Goal: Task Accomplishment & Management: Manage account settings

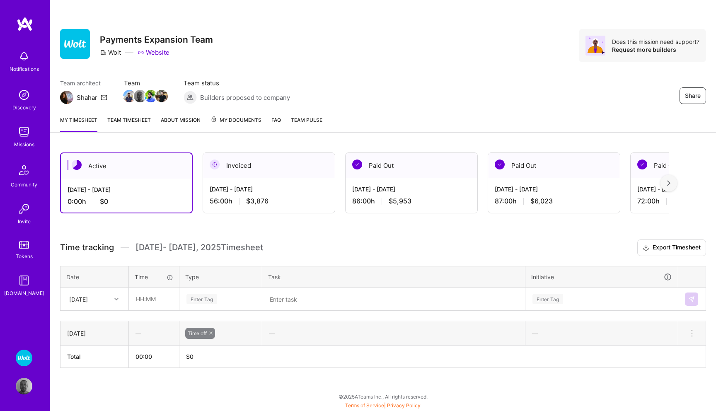
click at [118, 299] on icon at bounding box center [116, 299] width 4 height 4
click at [97, 323] on div "[DATE]" at bounding box center [94, 322] width 67 height 15
click at [208, 300] on div "Enter Tag" at bounding box center [202, 299] width 31 height 13
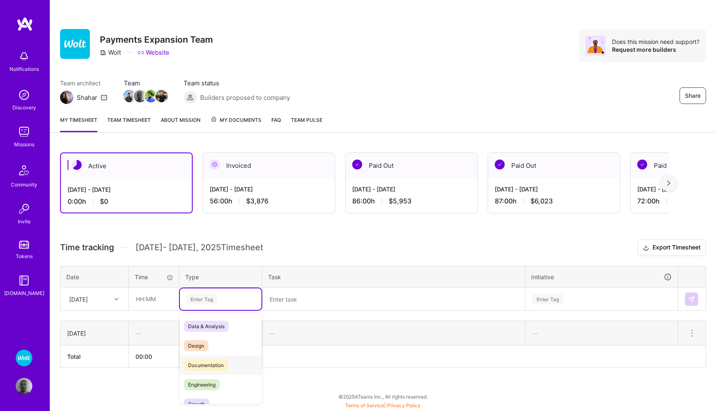
scroll to position [270, 0]
click at [206, 388] on span "Time off" at bounding box center [197, 390] width 27 height 11
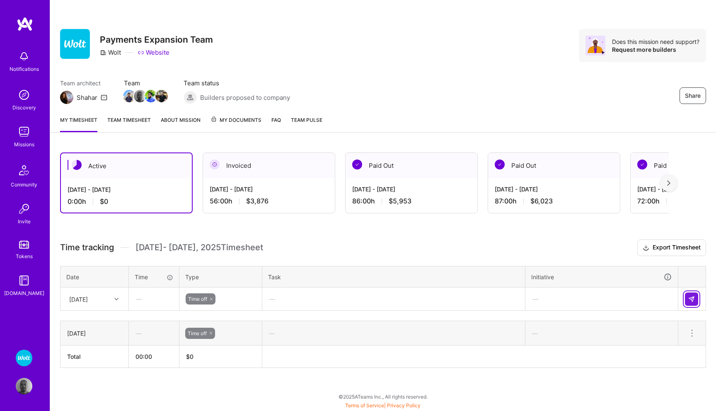
click at [696, 297] on button at bounding box center [691, 299] width 13 height 13
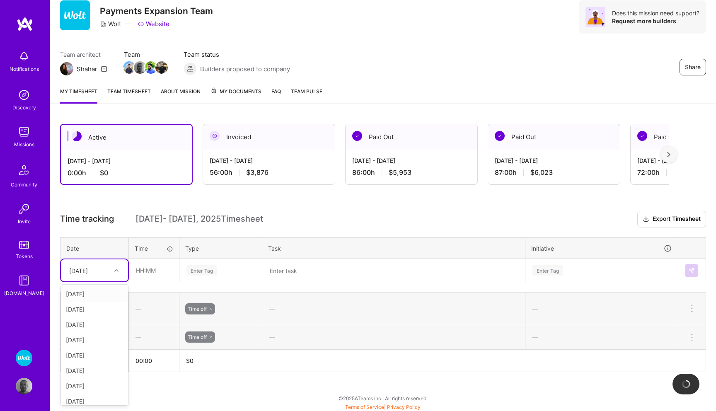
click at [116, 281] on div "option [DATE], selected. option [DATE] focused, 2 of 11. 10 results available. …" at bounding box center [94, 270] width 67 height 22
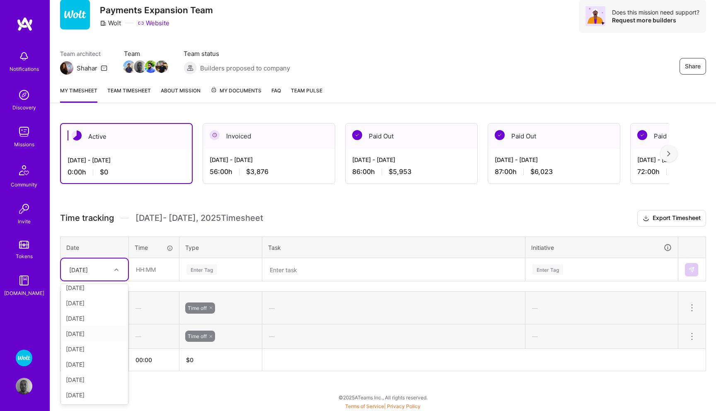
scroll to position [0, 0]
click at [92, 324] on div "[DATE]" at bounding box center [94, 323] width 67 height 15
click at [211, 269] on div "Enter Tag" at bounding box center [202, 269] width 31 height 13
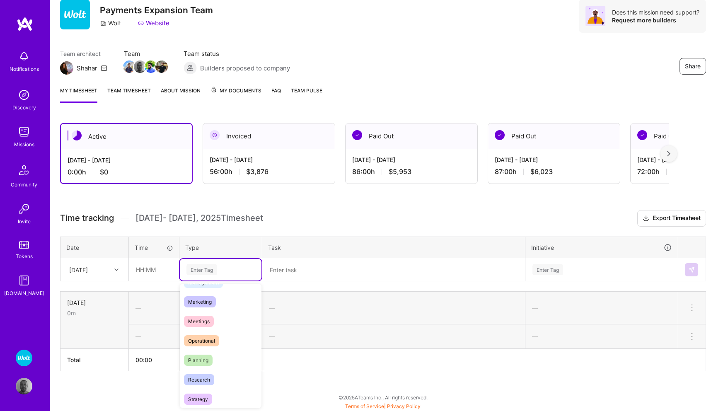
scroll to position [236, 0]
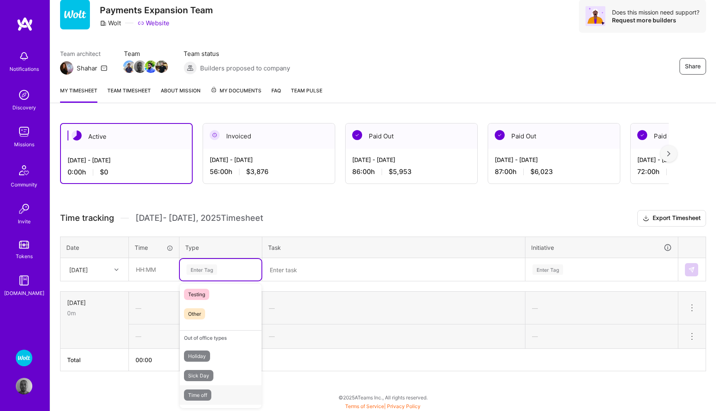
click at [205, 392] on span "Time off" at bounding box center [197, 395] width 27 height 11
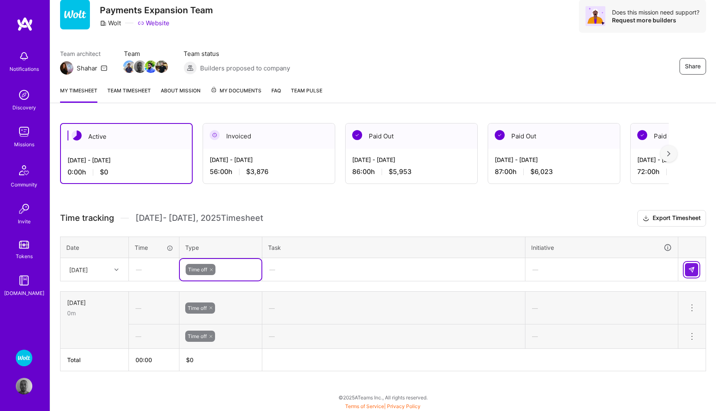
click at [690, 269] on img at bounding box center [691, 269] width 7 height 7
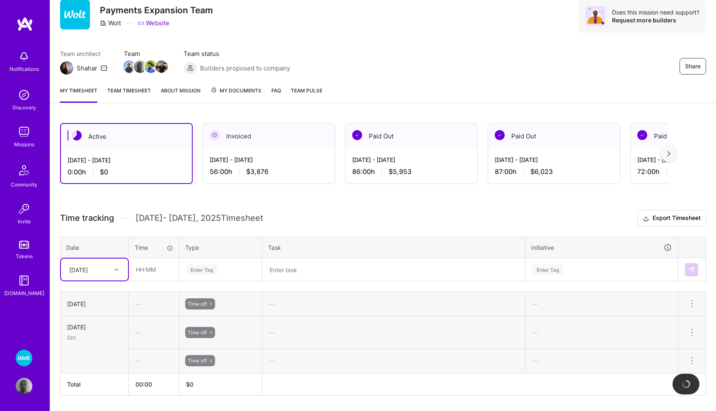
click at [115, 268] on icon at bounding box center [116, 270] width 4 height 4
click at [91, 338] on div "[DATE]" at bounding box center [94, 339] width 67 height 15
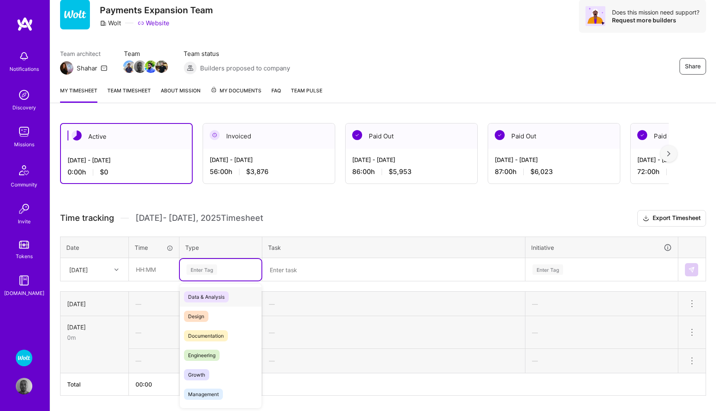
click at [203, 269] on div "Enter Tag" at bounding box center [202, 269] width 31 height 13
click at [202, 392] on span "Time off" at bounding box center [197, 395] width 27 height 11
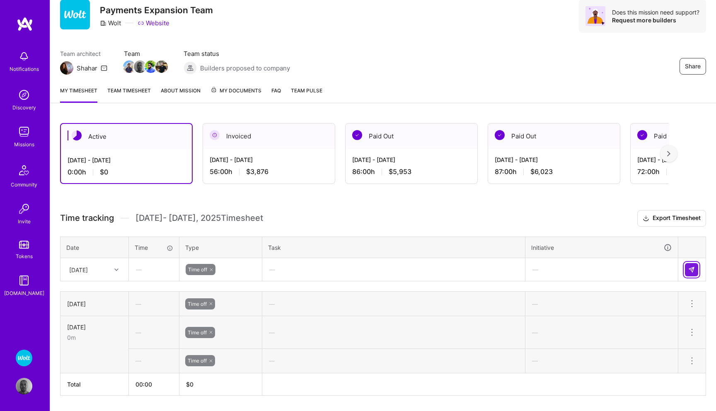
click at [693, 272] on button at bounding box center [691, 269] width 13 height 13
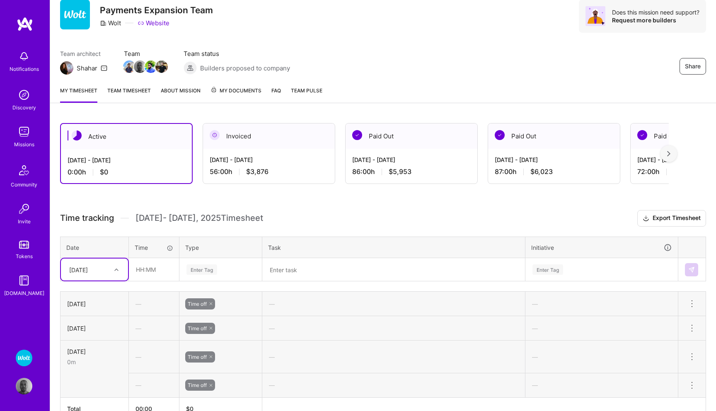
click at [115, 270] on icon at bounding box center [116, 270] width 4 height 4
click at [292, 213] on h3 "Time tracking [DATE] - [DATE] Timesheet Export Timesheet" at bounding box center [383, 218] width 646 height 17
click at [116, 268] on icon at bounding box center [116, 270] width 4 height 4
click at [89, 354] on div "[DATE]" at bounding box center [94, 354] width 67 height 15
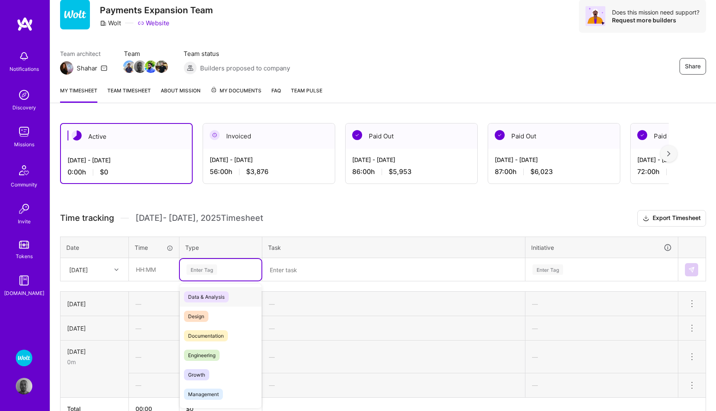
click at [209, 268] on div "Enter Tag" at bounding box center [202, 269] width 31 height 13
click at [196, 392] on span "Time off" at bounding box center [197, 395] width 27 height 11
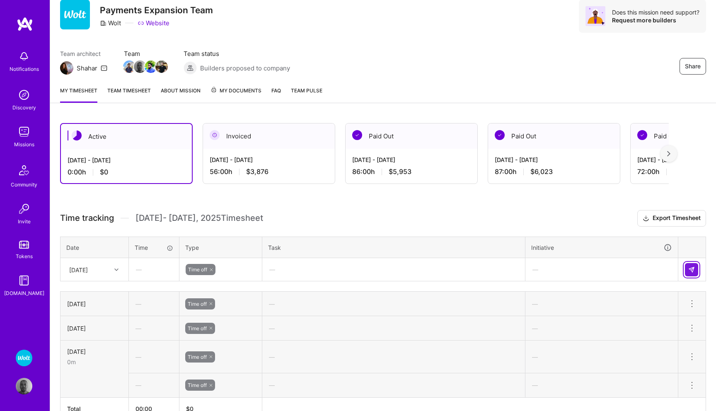
click at [695, 265] on button at bounding box center [691, 269] width 13 height 13
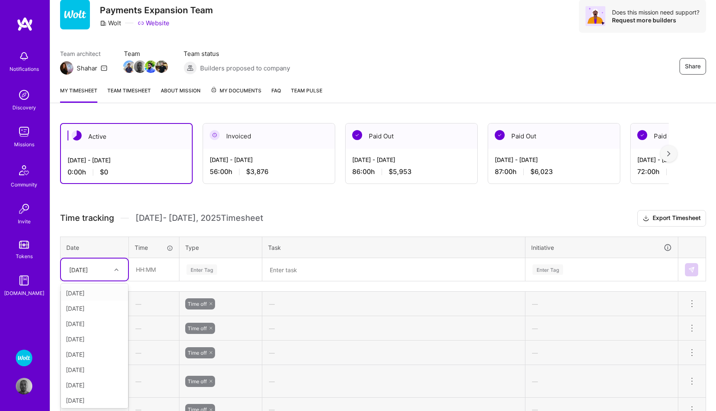
click at [121, 266] on div at bounding box center [117, 269] width 13 height 11
click at [87, 368] on div "[DATE]" at bounding box center [94, 369] width 67 height 15
click at [205, 269] on div "Enter Tag" at bounding box center [202, 269] width 31 height 13
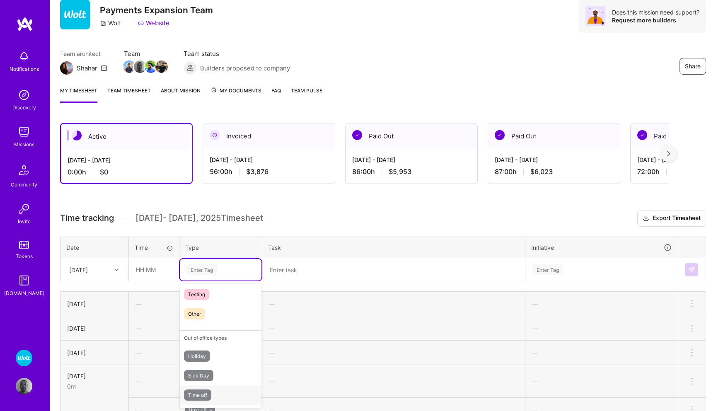
click at [195, 392] on span "Time off" at bounding box center [197, 395] width 27 height 11
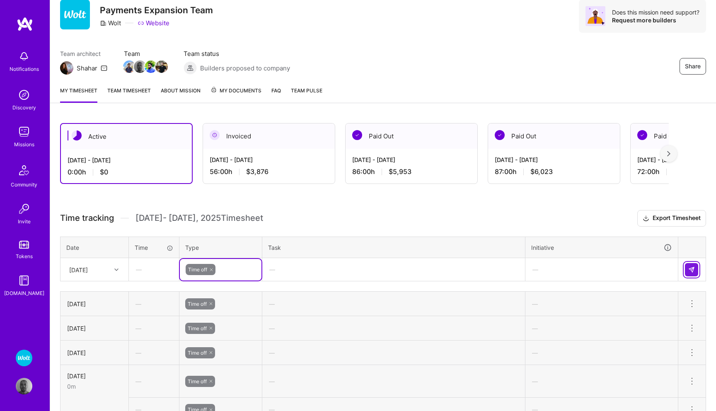
click at [692, 271] on img at bounding box center [691, 269] width 7 height 7
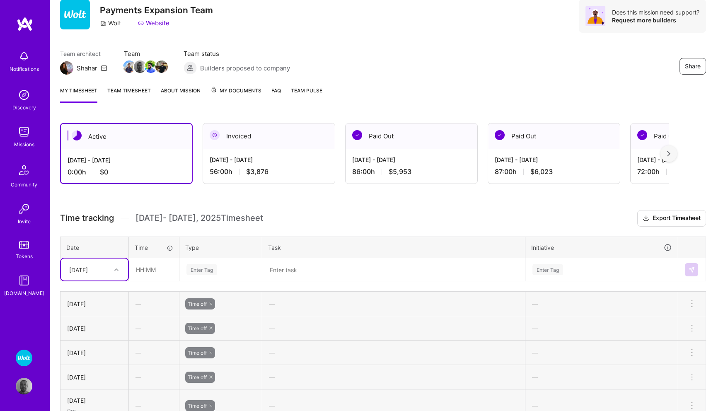
click at [117, 268] on icon at bounding box center [116, 270] width 4 height 4
click at [89, 354] on div "[DATE]" at bounding box center [94, 352] width 67 height 15
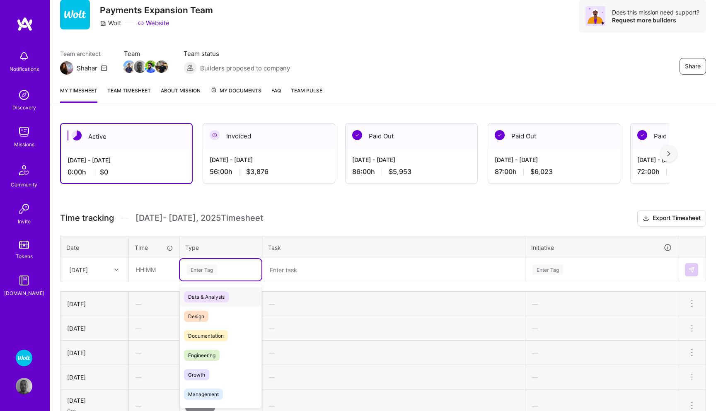
click at [208, 266] on div "Enter Tag" at bounding box center [202, 269] width 31 height 13
click at [195, 397] on span "Time off" at bounding box center [197, 395] width 27 height 11
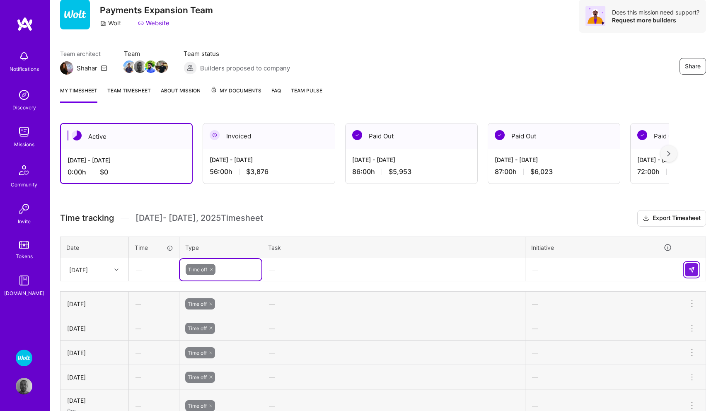
click at [689, 268] on img at bounding box center [691, 269] width 7 height 7
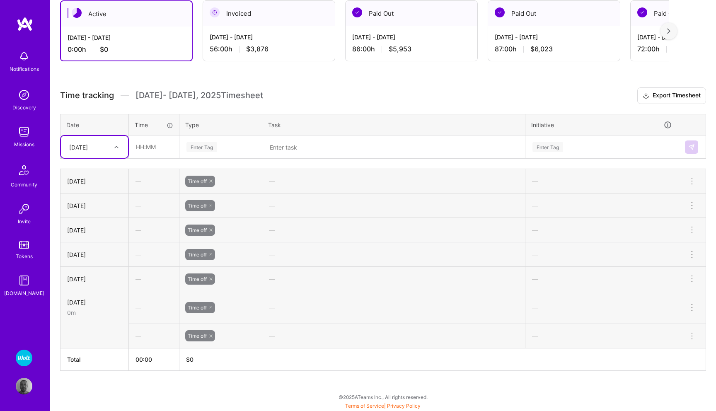
scroll to position [0, 0]
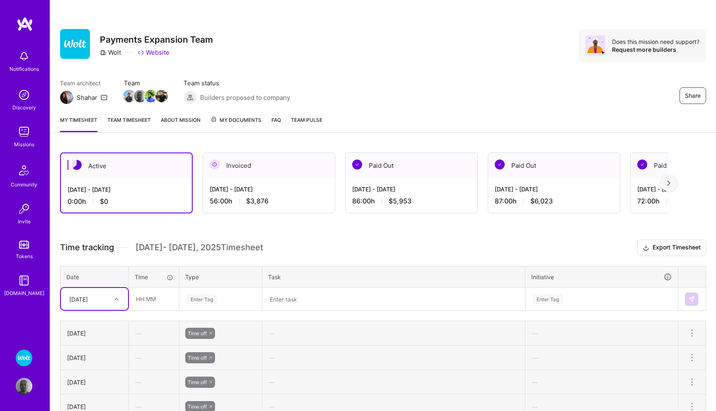
click at [228, 118] on span "My Documents" at bounding box center [236, 120] width 51 height 9
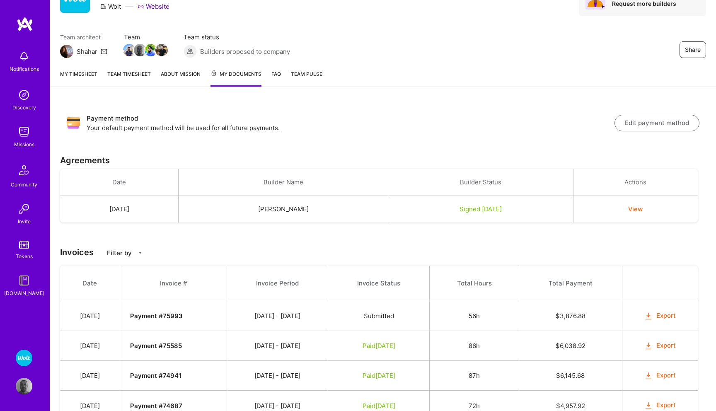
scroll to position [58, 0]
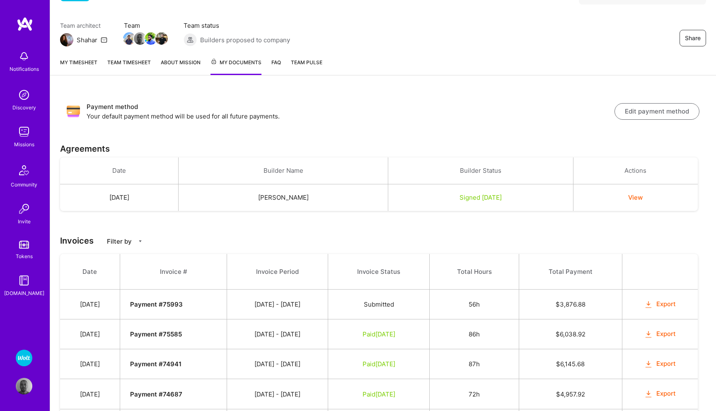
click at [279, 305] on td "[DATE] - [DATE]" at bounding box center [277, 305] width 101 height 30
click at [664, 305] on button "Export" at bounding box center [660, 305] width 32 height 10
click at [175, 61] on link "About Mission" at bounding box center [181, 66] width 40 height 17
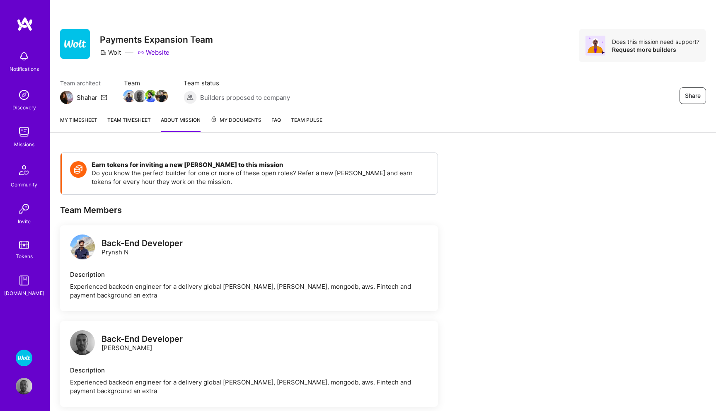
click at [77, 116] on link "My timesheet" at bounding box center [78, 124] width 37 height 17
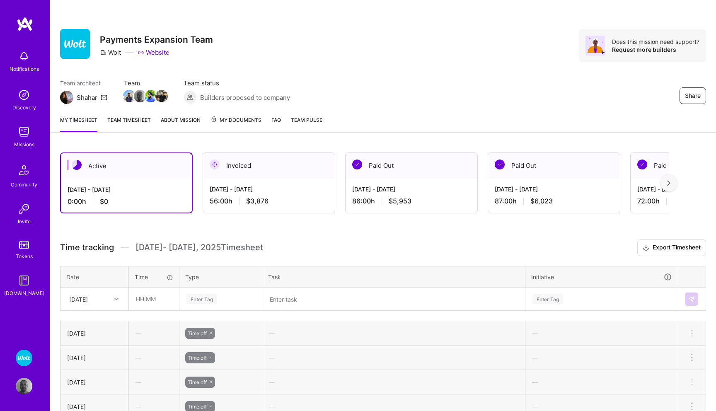
click at [136, 116] on link "Team timesheet" at bounding box center [129, 124] width 44 height 17
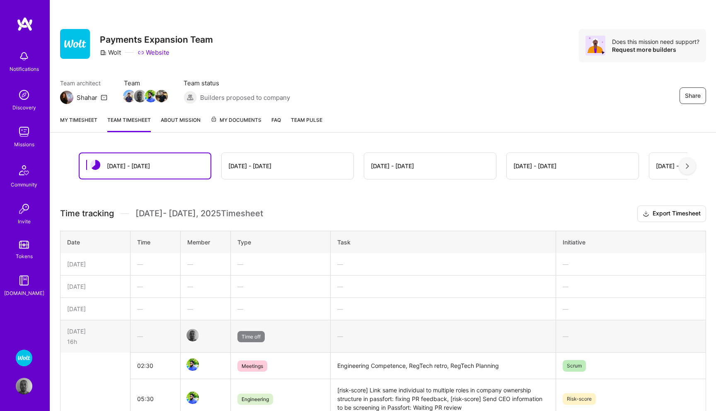
click at [176, 121] on link "About Mission" at bounding box center [181, 124] width 40 height 17
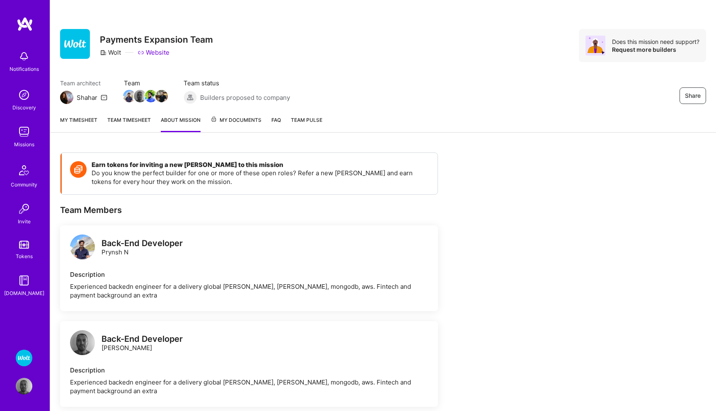
click at [241, 122] on span "My Documents" at bounding box center [236, 120] width 51 height 9
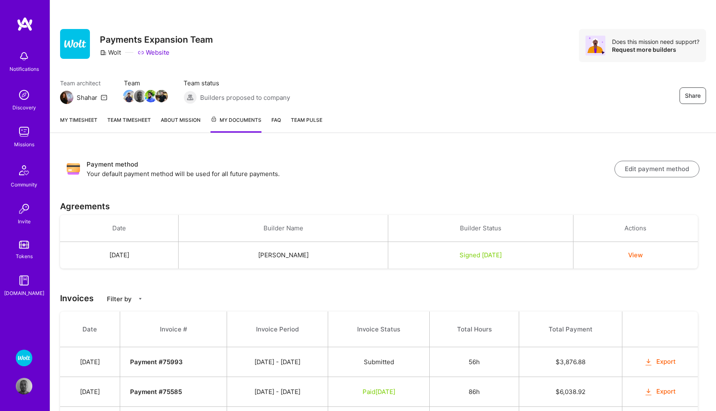
click at [277, 121] on link "FAQ" at bounding box center [276, 124] width 10 height 17
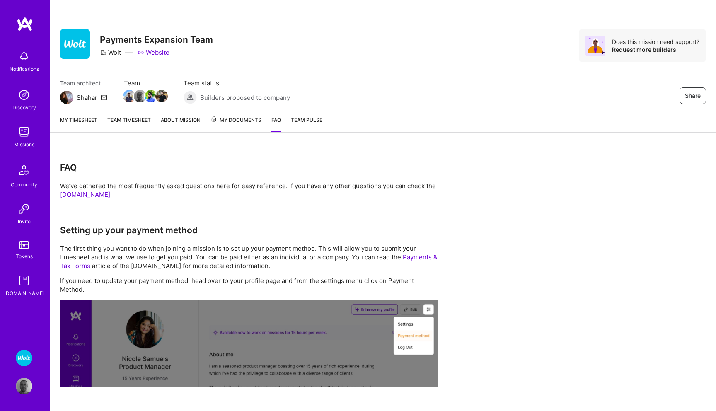
click at [307, 119] on span "Team Pulse" at bounding box center [306, 120] width 31 height 6
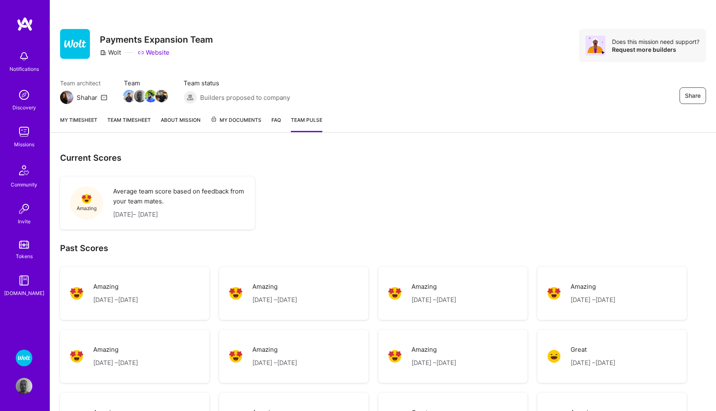
click at [73, 120] on link "My timesheet" at bounding box center [78, 124] width 37 height 17
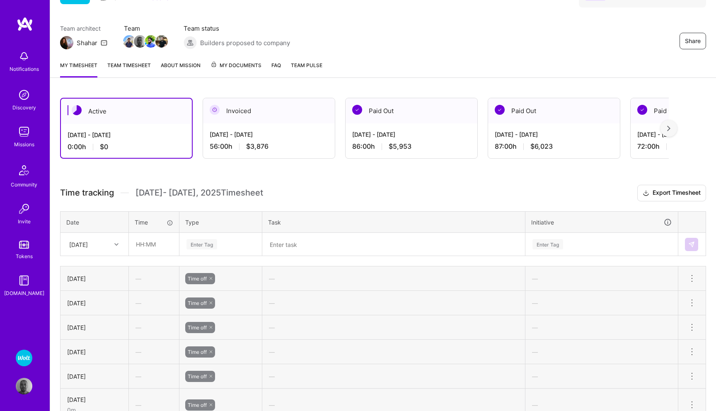
scroll to position [152, 0]
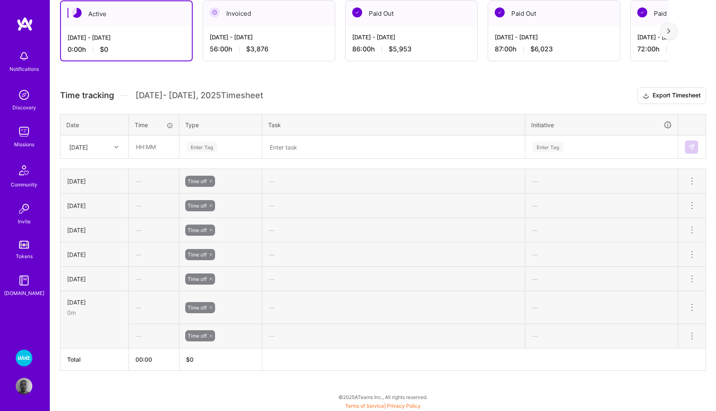
click at [22, 363] on img at bounding box center [24, 358] width 17 height 17
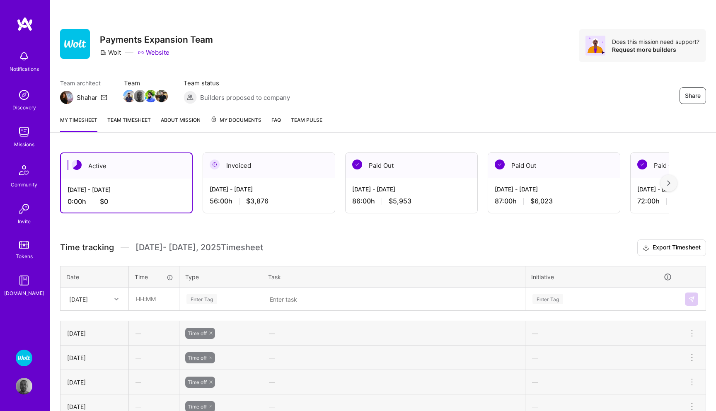
click at [241, 118] on span "My Documents" at bounding box center [236, 120] width 51 height 9
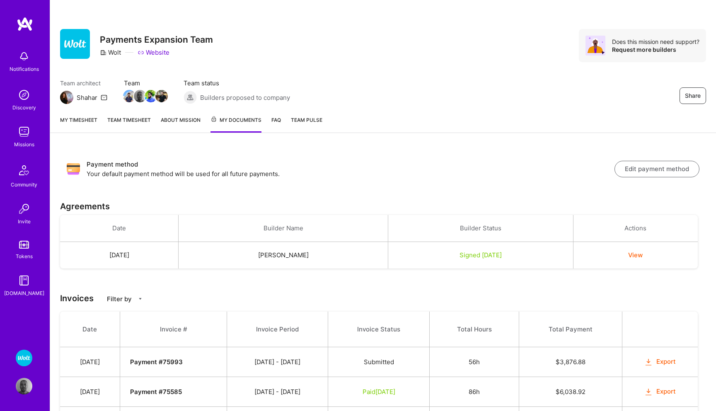
click at [274, 119] on link "FAQ" at bounding box center [276, 124] width 10 height 17
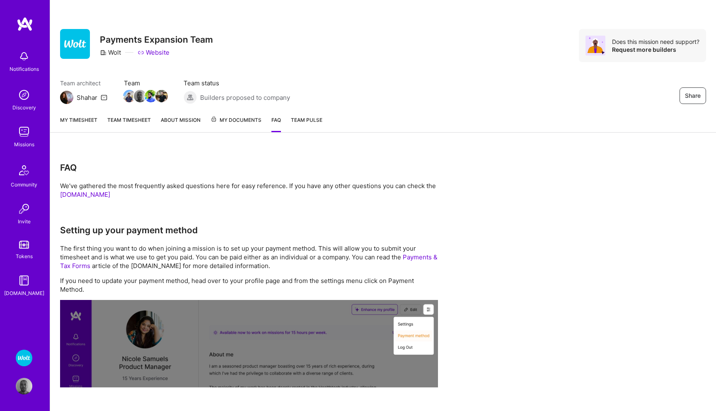
click at [77, 120] on link "My timesheet" at bounding box center [78, 124] width 37 height 17
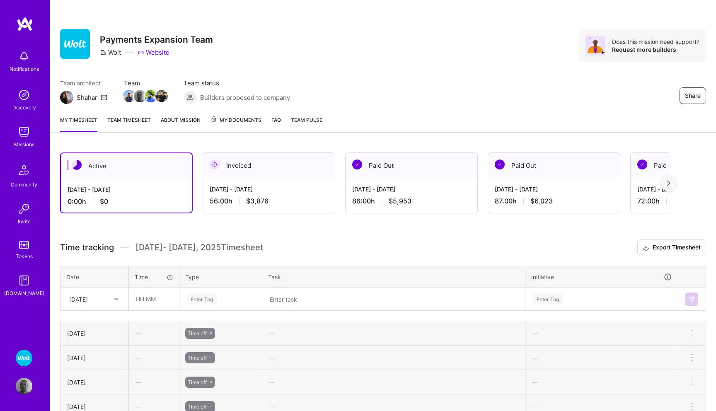
click at [231, 119] on span "My Documents" at bounding box center [236, 120] width 51 height 9
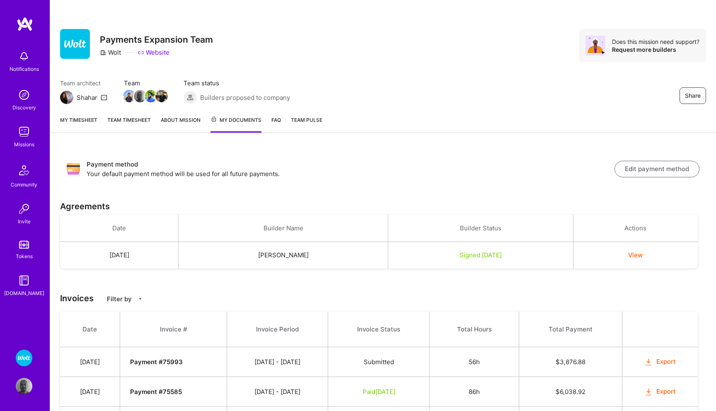
click at [654, 167] on button "Edit payment method" at bounding box center [657, 169] width 85 height 17
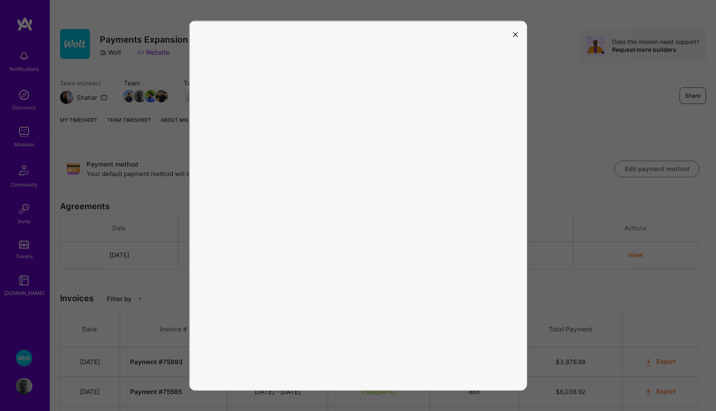
click at [519, 33] on button "modal" at bounding box center [516, 34] width 10 height 14
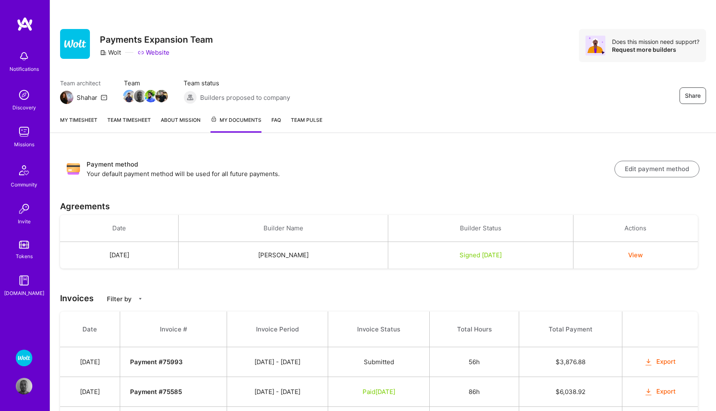
click at [140, 299] on icon at bounding box center [140, 298] width 5 height 5
click at [277, 119] on link "FAQ" at bounding box center [276, 124] width 10 height 17
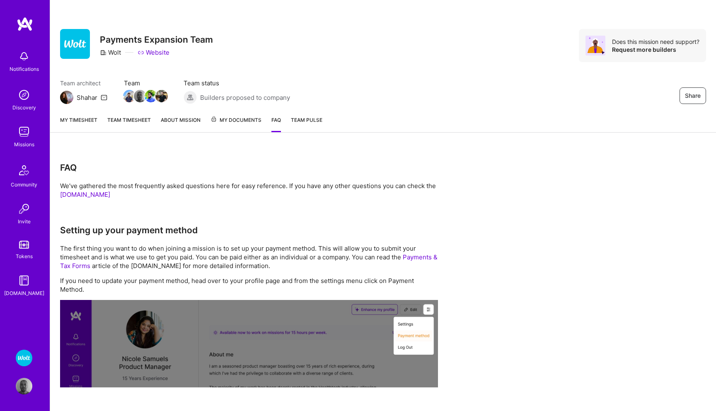
click at [419, 256] on link "Payments & Tax Forms" at bounding box center [249, 261] width 378 height 17
click at [27, 142] on div "Missions" at bounding box center [24, 144] width 20 height 9
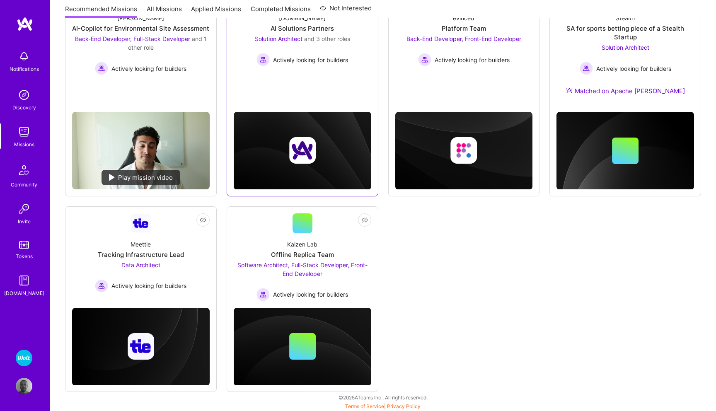
scroll to position [160, 0]
